Goal: Transaction & Acquisition: Purchase product/service

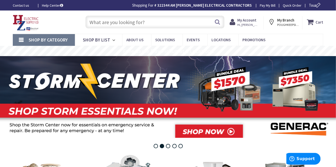
click at [96, 21] on input "text" at bounding box center [154, 22] width 139 height 13
paste input "5133886"
type input "5133886"
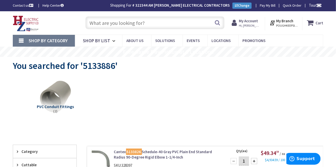
click at [103, 23] on input "text" at bounding box center [154, 22] width 139 height 13
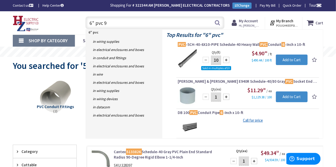
type input "6" pvc 90"
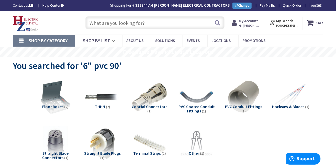
click at [97, 21] on input "text" at bounding box center [154, 22] width 139 height 13
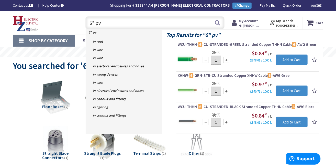
type input "6" pvc"
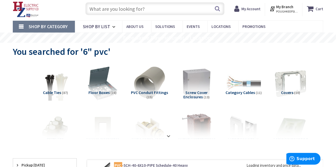
scroll to position [20, 0]
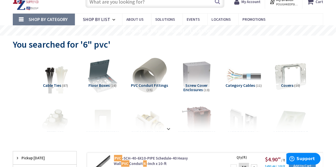
click at [145, 80] on img at bounding box center [149, 76] width 38 height 38
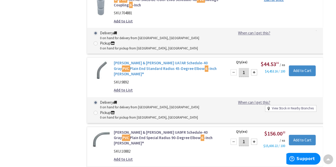
scroll to position [388, 0]
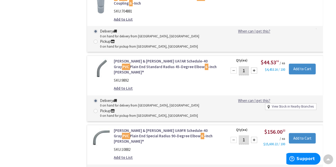
click at [141, 128] on link "Thomas & Betts UA9FR Schedule-40 Gray PVC Plain End Special Radius 90-Degree El…" at bounding box center [167, 136] width 107 height 16
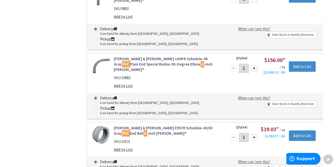
scroll to position [470, 0]
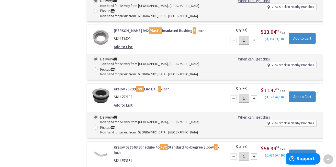
scroll to position [811, 0]
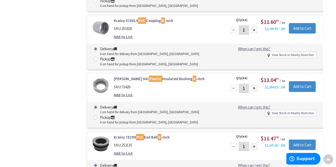
click at [310, 18] on div "Add to Cart" at bounding box center [304, 26] width 30 height 16
